Goal: Communication & Community: Ask a question

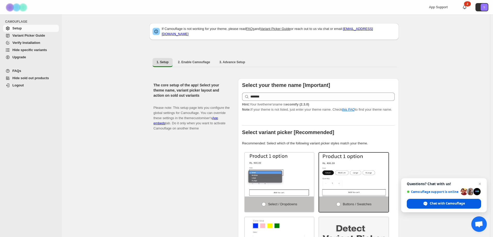
click at [453, 204] on span "Chat with Camouflage" at bounding box center [447, 203] width 35 height 5
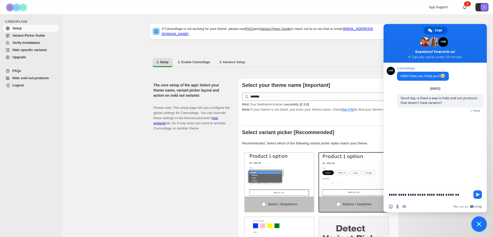
type textarea "**********"
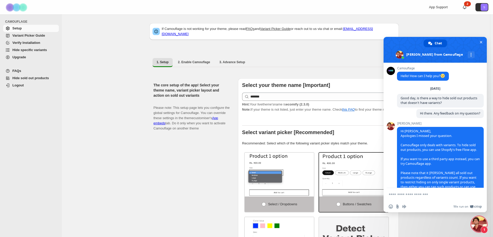
scroll to position [19, 0]
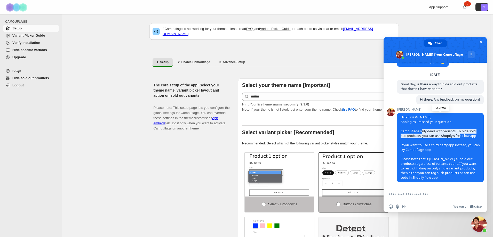
drag, startPoint x: 457, startPoint y: 130, endPoint x: 423, endPoint y: 126, distance: 34.8
click at [423, 126] on span "Hi [PERSON_NAME], Apologies I missed your question. Camouflage only deals with …" at bounding box center [440, 147] width 79 height 65
click at [426, 134] on span "Hi [PERSON_NAME], Apologies I missed your question. Camouflage only deals with …" at bounding box center [440, 147] width 87 height 69
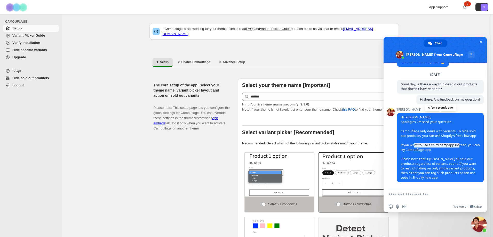
drag, startPoint x: 415, startPoint y: 145, endPoint x: 459, endPoint y: 145, distance: 44.2
click at [459, 145] on span "Hi [PERSON_NAME], Apologies I missed your question. Camouflage only deals with …" at bounding box center [440, 147] width 79 height 65
click at [436, 158] on span "Hi [PERSON_NAME], Apologies I missed your question. Camouflage only deals with …" at bounding box center [440, 147] width 79 height 65
drag, startPoint x: 413, startPoint y: 159, endPoint x: 455, endPoint y: 159, distance: 42.1
click at [455, 158] on span "Hi [PERSON_NAME], Apologies I missed your question. Camouflage only deals with …" at bounding box center [440, 147] width 79 height 65
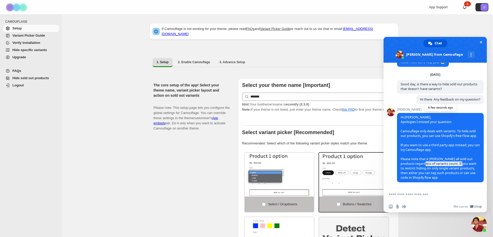
drag, startPoint x: 453, startPoint y: 166, endPoint x: 417, endPoint y: 165, distance: 36.2
click at [416, 165] on span "Hi [PERSON_NAME], Apologies I missed your question. Camouflage only deals with …" at bounding box center [440, 147] width 79 height 65
click at [447, 170] on span "Hi [PERSON_NAME], Apologies I missed your question. Camouflage only deals with …" at bounding box center [440, 147] width 79 height 65
drag, startPoint x: 408, startPoint y: 169, endPoint x: 463, endPoint y: 167, distance: 55.3
click at [463, 167] on span "Hi [PERSON_NAME], Apologies I missed your question. Camouflage only deals with …" at bounding box center [440, 147] width 79 height 65
